Goal: Transaction & Acquisition: Subscribe to service/newsletter

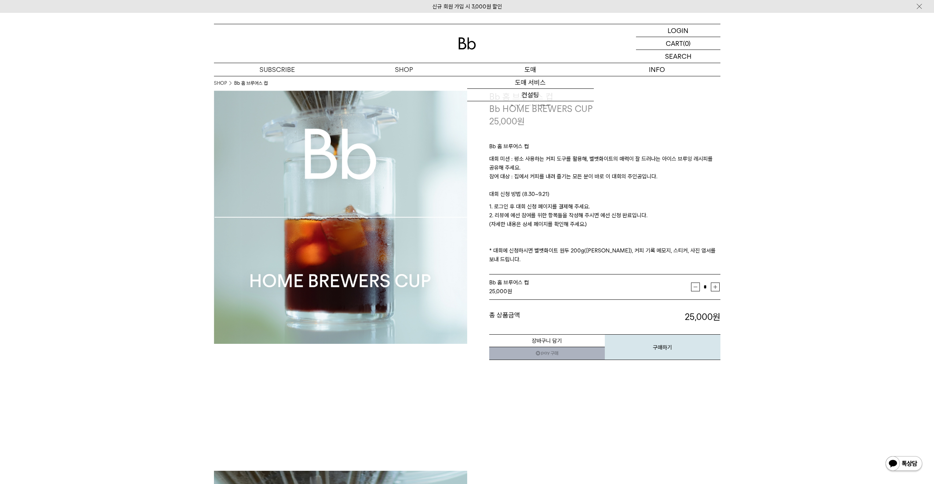
click at [550, 68] on p "도매" at bounding box center [530, 69] width 127 height 13
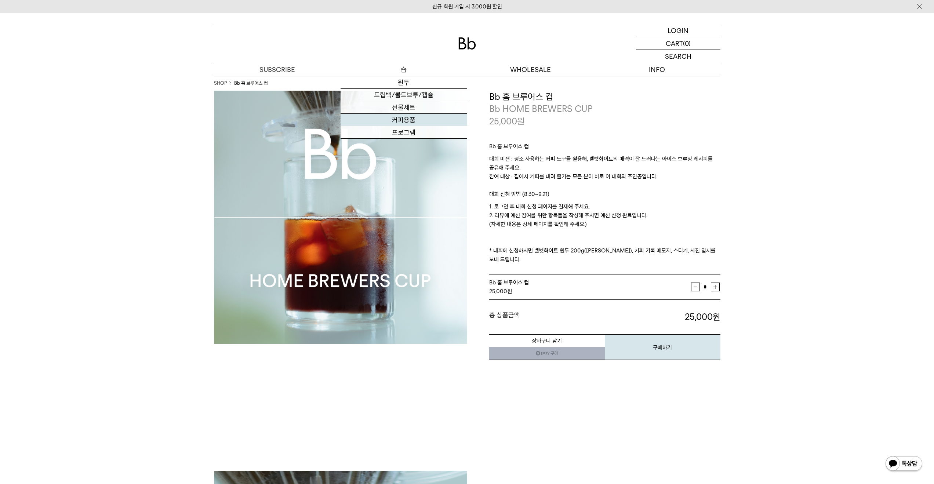
click at [419, 121] on link "커피용품" at bounding box center [404, 120] width 127 height 12
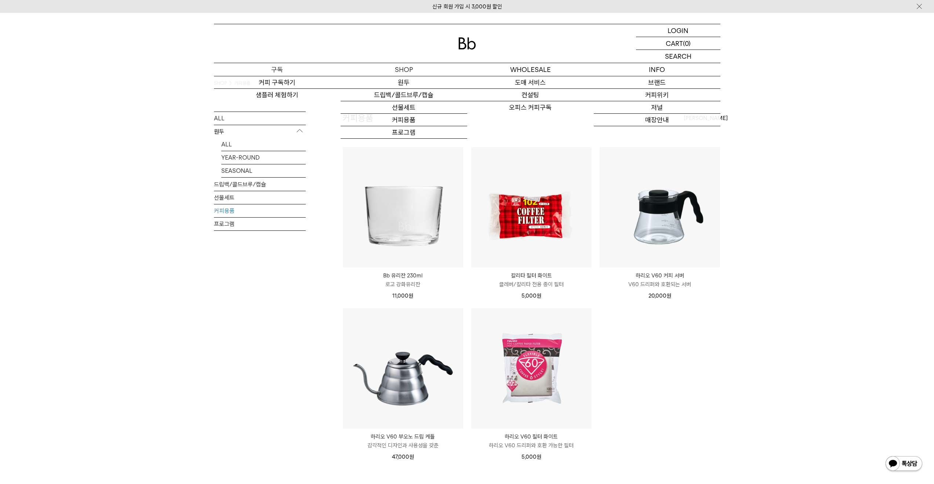
click at [293, 69] on p "구독" at bounding box center [277, 69] width 127 height 13
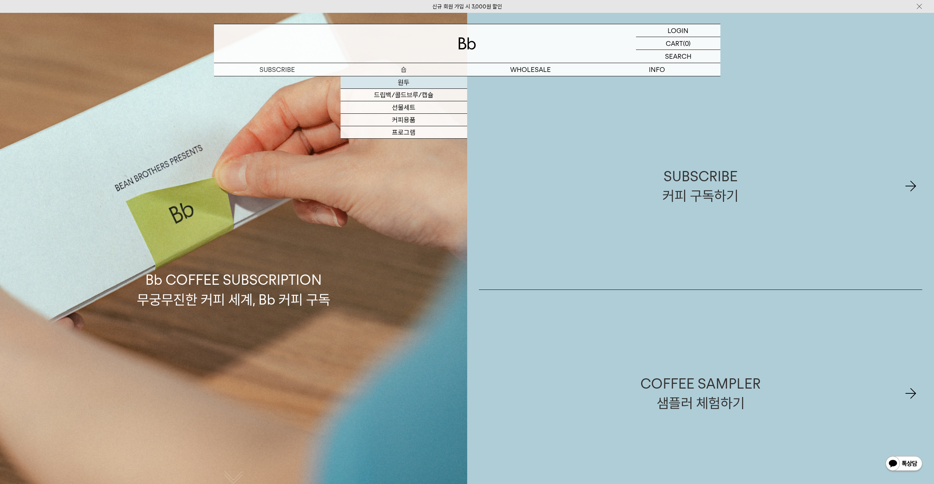
click at [415, 81] on link "원두" at bounding box center [404, 82] width 127 height 12
